Goal: Find specific page/section: Find specific page/section

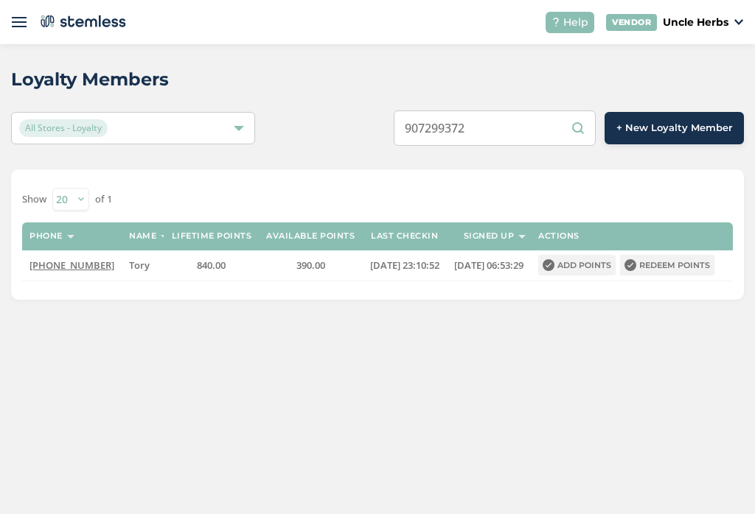
scroll to position [0, 9]
type input "9"
click at [506, 130] on input "text" at bounding box center [494, 128] width 202 height 35
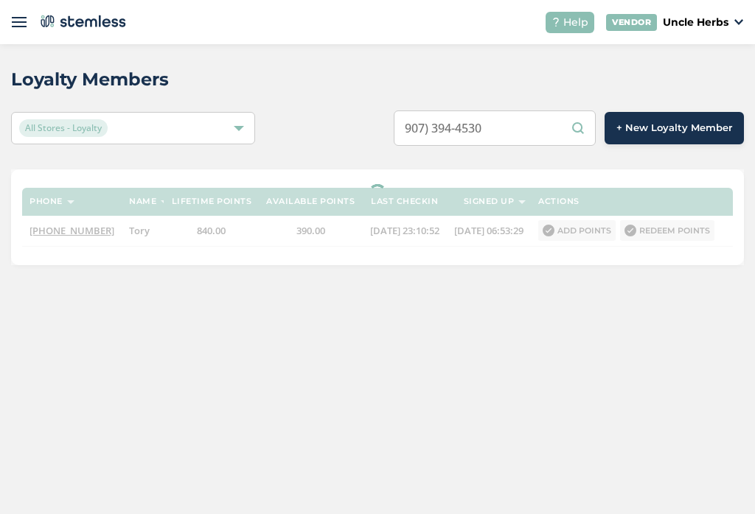
click at [491, 132] on input "907) 394-4530" at bounding box center [494, 128] width 202 height 35
click at [466, 122] on input "907) 3944530" at bounding box center [494, 128] width 202 height 35
click at [465, 127] on input "907) 3944530" at bounding box center [494, 128] width 202 height 35
click at [475, 130] on input "907) 3944530" at bounding box center [494, 128] width 202 height 35
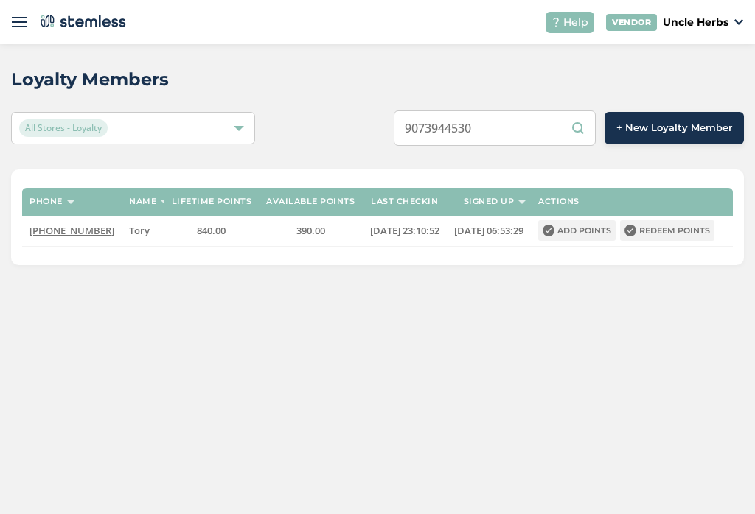
click at [578, 133] on input "9073944530" at bounding box center [494, 128] width 202 height 35
click at [576, 127] on input "9073944530" at bounding box center [494, 128] width 202 height 35
click at [592, 131] on input "9073944530" at bounding box center [494, 128] width 202 height 35
click at [560, 127] on input "9073944530" at bounding box center [494, 128] width 202 height 35
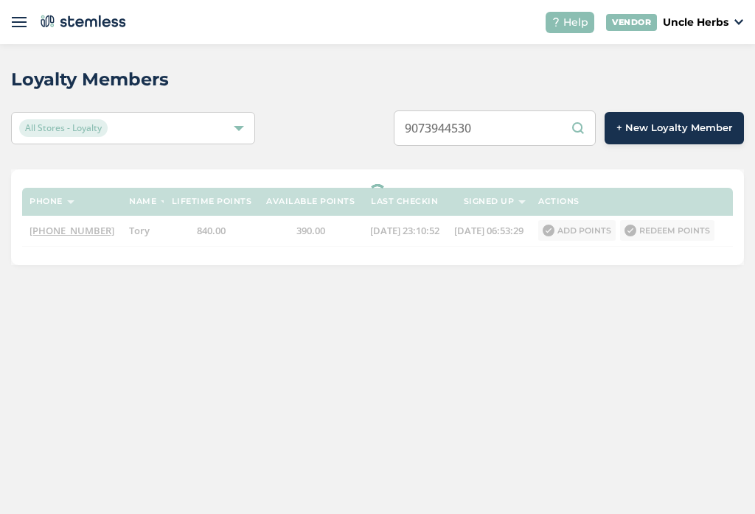
click at [582, 136] on input "9073944530" at bounding box center [494, 128] width 202 height 35
type input "9073944530"
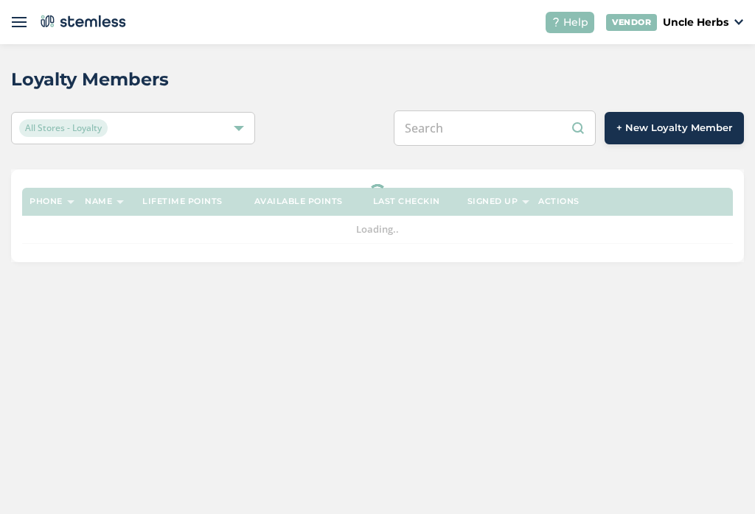
click at [522, 130] on input "text" at bounding box center [494, 128] width 202 height 35
click at [506, 137] on input "text" at bounding box center [494, 128] width 202 height 35
click at [505, 122] on input "text" at bounding box center [494, 128] width 202 height 35
click at [497, 130] on input "text" at bounding box center [494, 128] width 202 height 35
click at [483, 122] on input "text" at bounding box center [494, 128] width 202 height 35
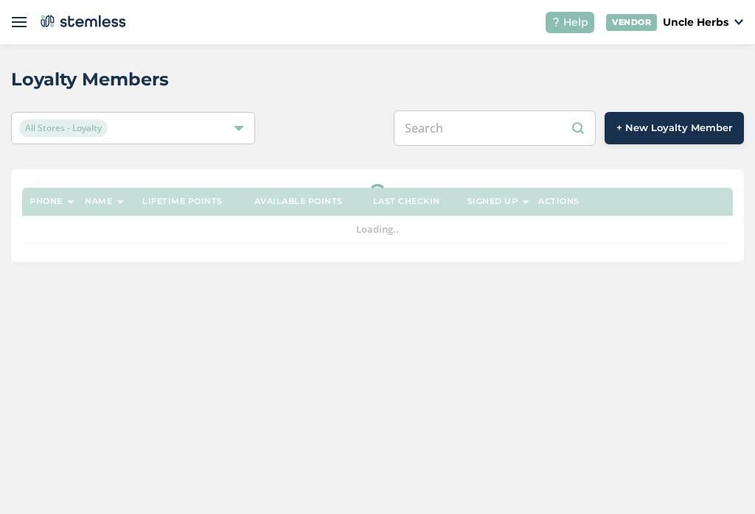
click at [477, 122] on input "text" at bounding box center [494, 128] width 202 height 35
click at [490, 120] on input "text" at bounding box center [494, 128] width 202 height 35
paste input "9073944530"
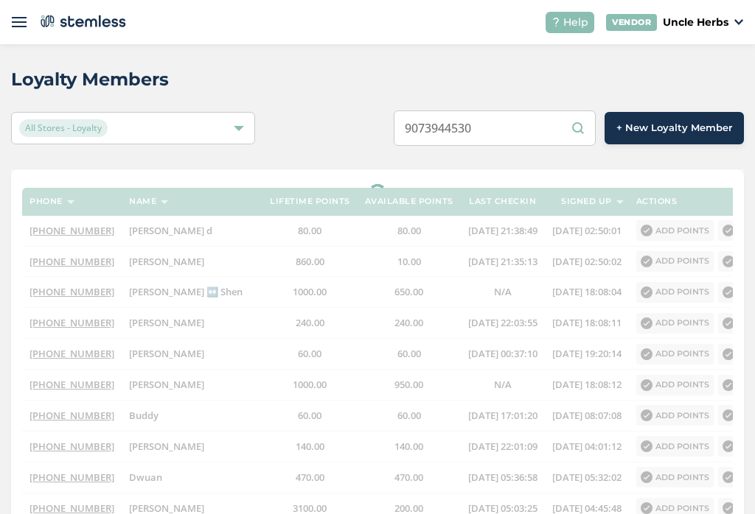
click at [587, 127] on input "9073944530" at bounding box center [494, 128] width 202 height 35
type input "9073944530"
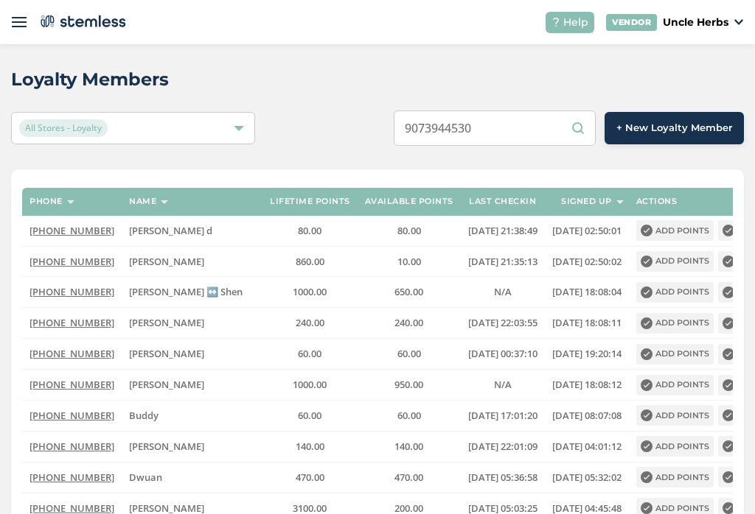
click at [590, 127] on input "9073944530" at bounding box center [494, 128] width 202 height 35
